Goal: Find specific page/section: Find specific page/section

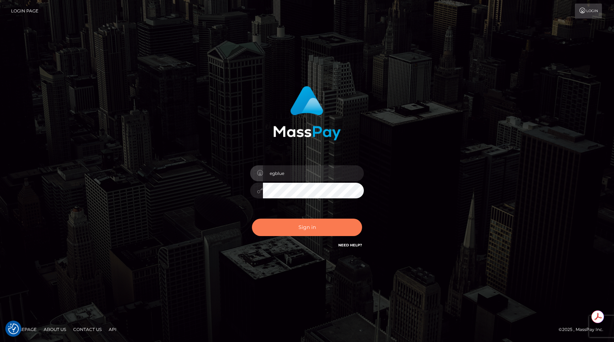
click at [332, 233] on button "Sign in" at bounding box center [307, 227] width 110 height 17
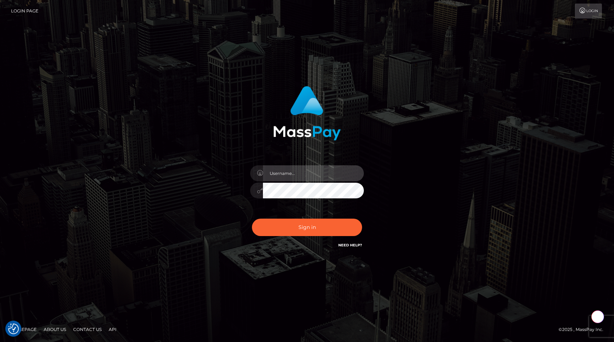
type input "egblue"
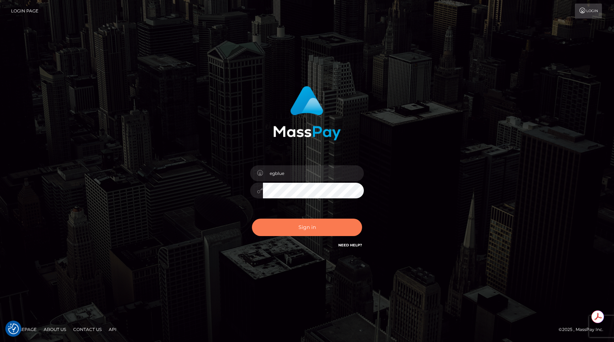
click at [293, 225] on button "Sign in" at bounding box center [307, 227] width 110 height 17
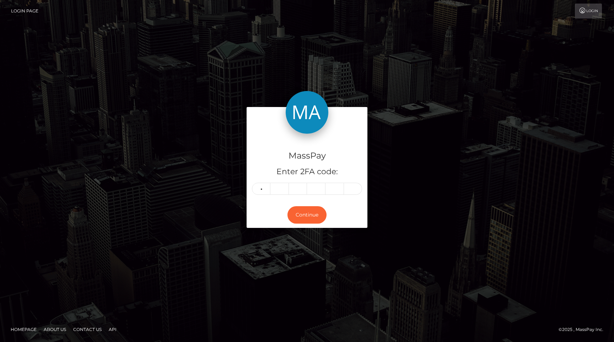
type input "5"
type input "6"
type input "5"
type input "6"
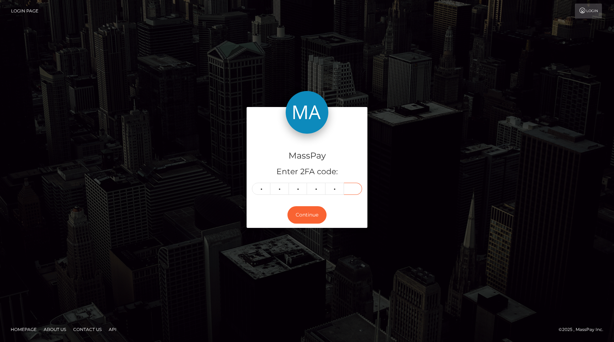
type input "6"
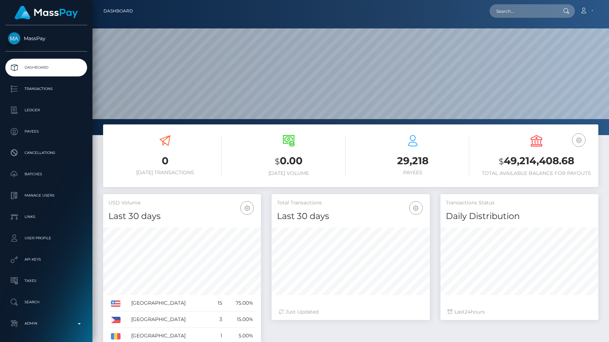
scroll to position [126, 158]
click at [519, 10] on input "text" at bounding box center [522, 11] width 67 height 14
paste input "poact_AgYBkqJf71c6"
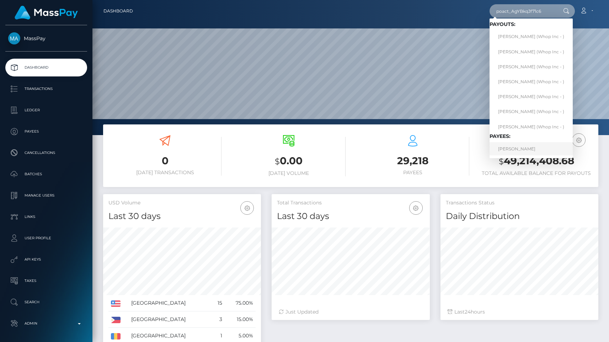
type input "poact_AgYBkqJf71c6"
click at [554, 145] on link "ISIAHA SHAMALL WARNER" at bounding box center [530, 148] width 83 height 13
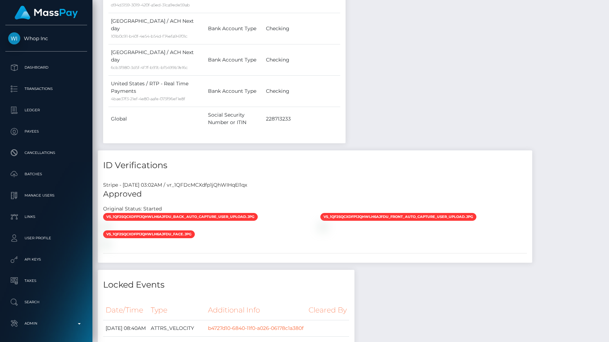
scroll to position [679, 0]
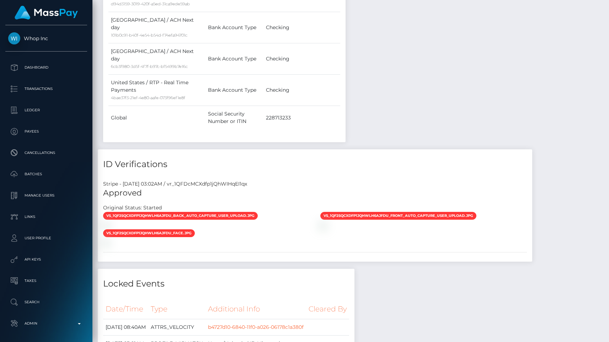
click at [216, 180] on div "Stripe - July 24, 2025 03:02AM / vr_1QFDcMCXdfp1jQhWIHqEI1qx" at bounding box center [315, 183] width 434 height 7
copy div "vr_1QFDcMCXdfp1jQhWIHqEI1qx"
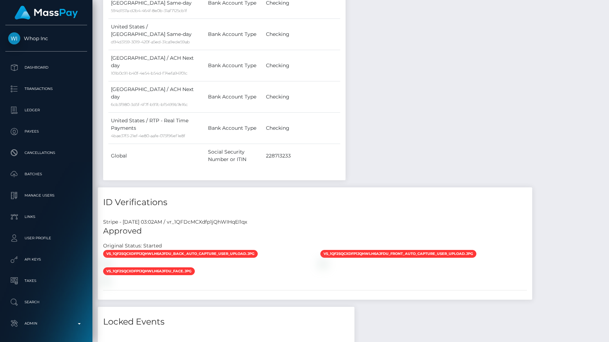
scroll to position [599, 0]
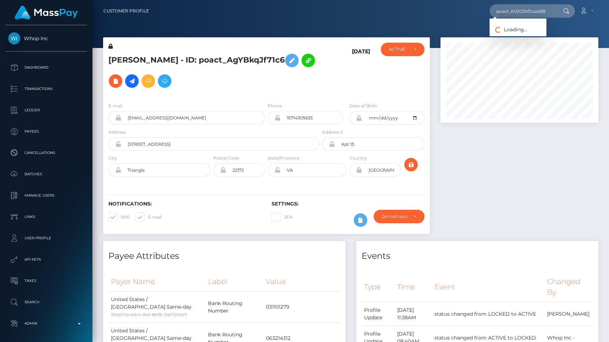
scroll to position [85, 158]
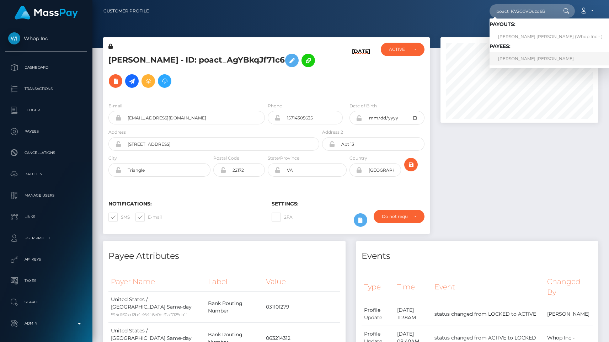
type input "poact_KV2G0VDuzo6B"
click at [517, 58] on link "JUSTIN MICHAEL TEMPEST" at bounding box center [550, 58] width 122 height 13
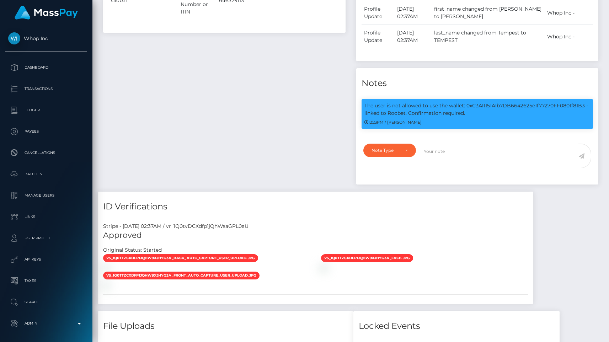
scroll to position [385, 0]
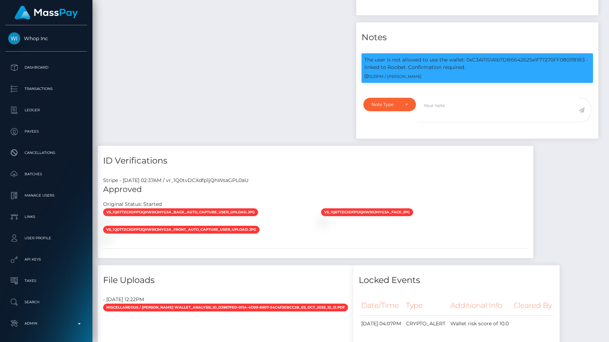
click at [241, 183] on div "Stripe - [DATE] 02:37AM / vr_1Q0tvDCXdfp1jQhWsaGPL0aU" at bounding box center [315, 180] width 435 height 7
copy div "vr_1Q0tvDCXdfp1jQhWsaGPL0aU"
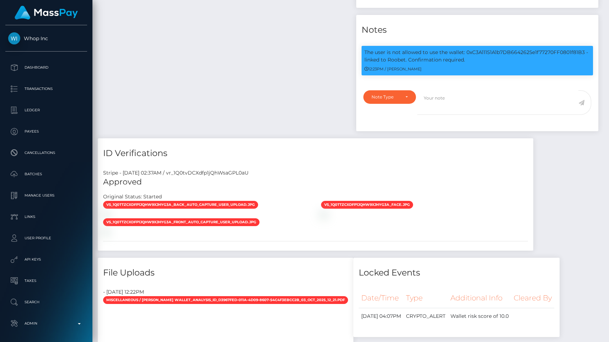
scroll to position [85, 158]
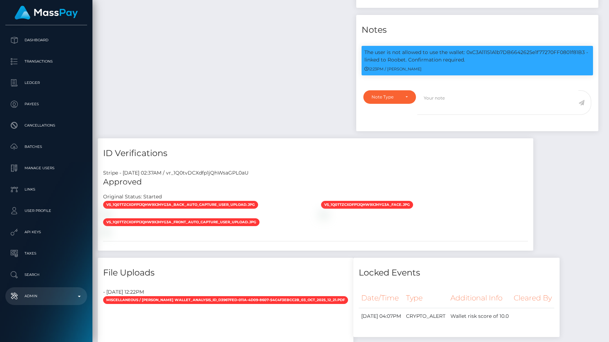
click at [27, 299] on p "Admin" at bounding box center [46, 296] width 76 height 11
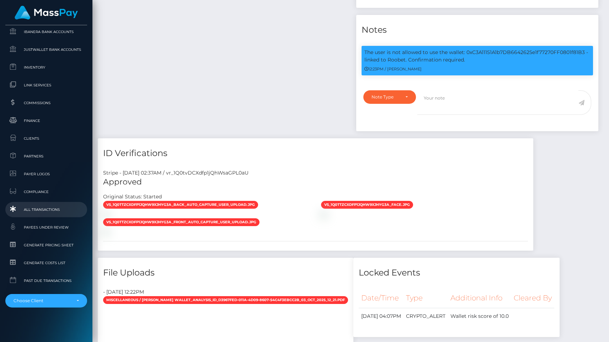
click at [39, 215] on link "All Transactions" at bounding box center [46, 209] width 82 height 15
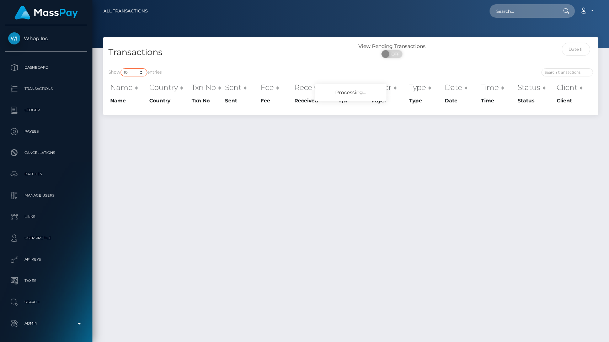
click at [134, 71] on select "10 25 50 100 250 500 1,000 3,500 All" at bounding box center [133, 72] width 27 height 8
select select "250"
click at [121, 68] on select "10 25 50 100 250 500 1,000 3,500 All" at bounding box center [133, 72] width 27 height 8
click at [221, 50] on h4 "Transactions" at bounding box center [226, 52] width 237 height 12
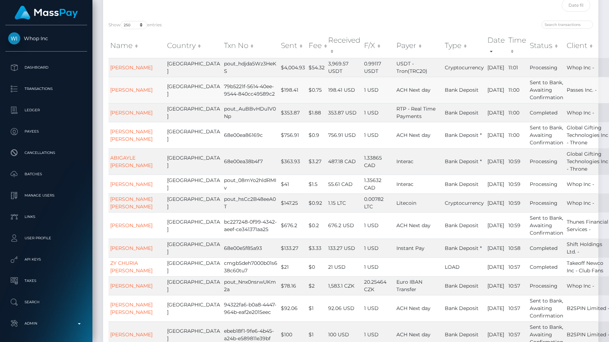
scroll to position [93, 0]
